Goal: Find specific page/section: Find specific page/section

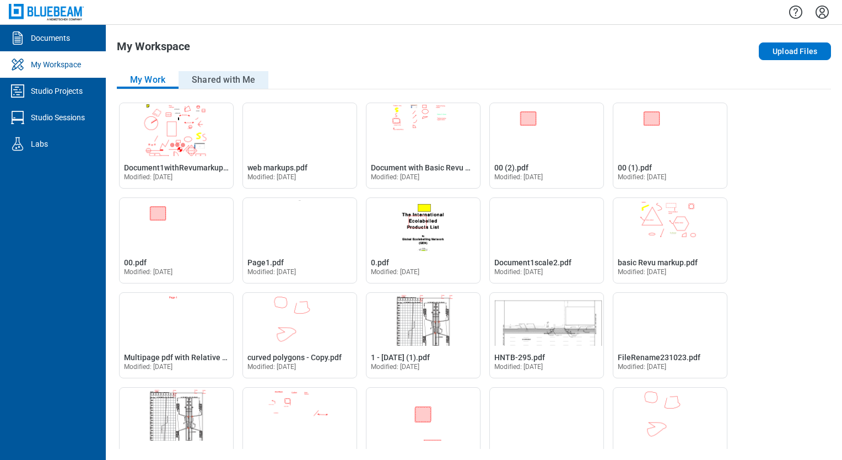
drag, startPoint x: 216, startPoint y: 84, endPoint x: 231, endPoint y: 87, distance: 15.1
click at [216, 84] on button "Shared with Me" at bounding box center [224, 80] width 90 height 18
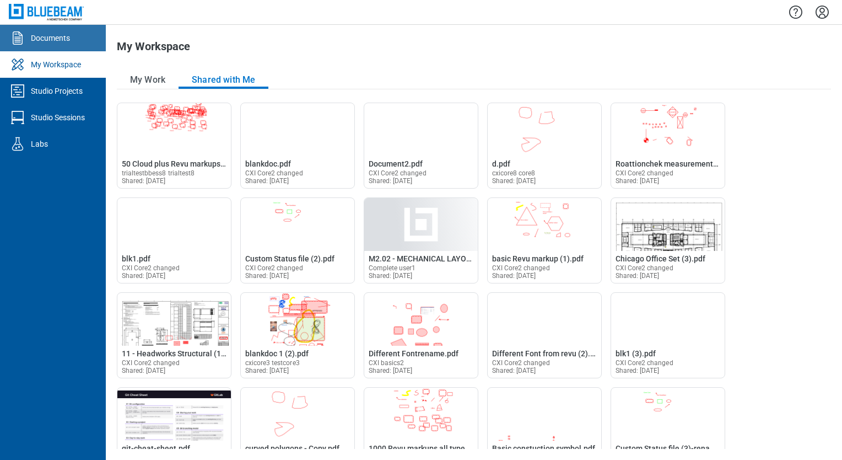
click at [64, 37] on div "Documents" at bounding box center [50, 38] width 39 height 11
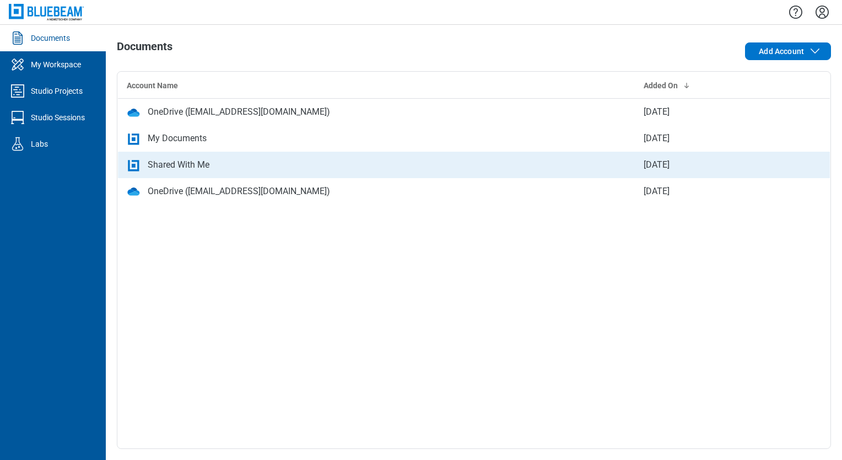
click at [185, 167] on div "Shared With Me" at bounding box center [179, 164] width 62 height 13
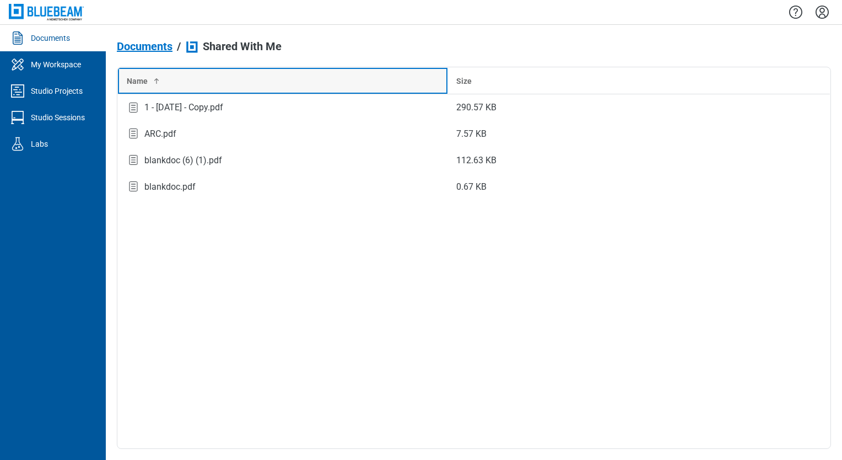
click at [185, 80] on div "Name" at bounding box center [283, 80] width 312 height 11
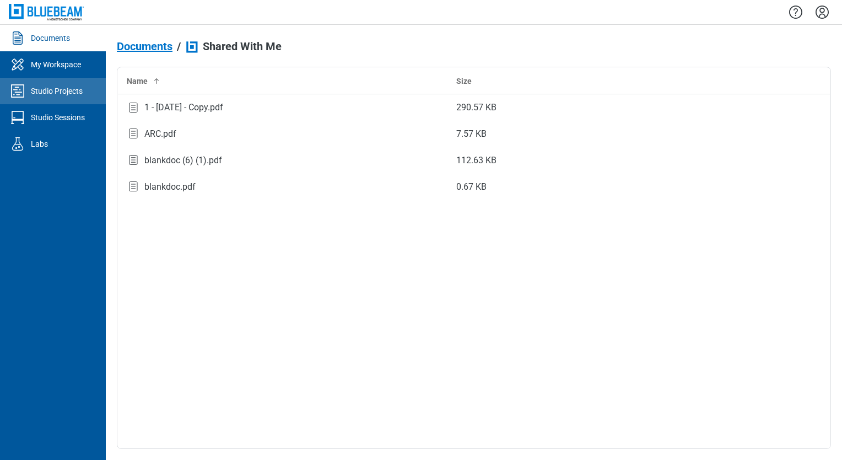
click at [51, 89] on div "Studio Projects" at bounding box center [57, 90] width 52 height 11
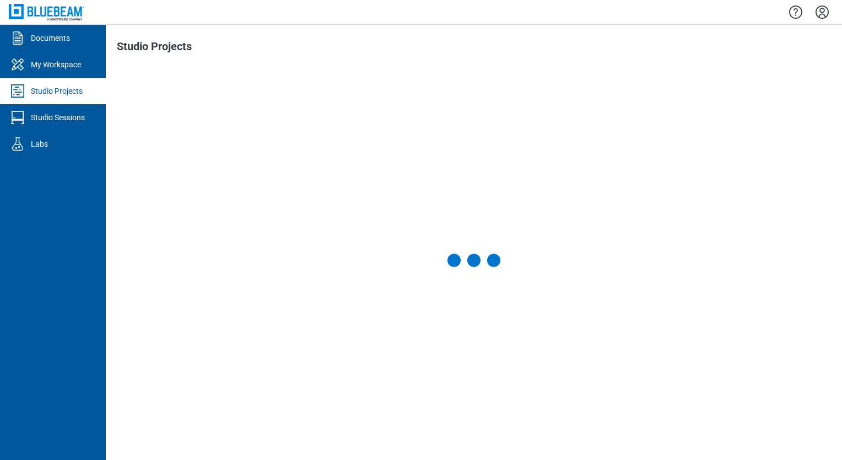
drag, startPoint x: 597, startPoint y: 33, endPoint x: 588, endPoint y: 11, distance: 23.7
